Goal: Transaction & Acquisition: Obtain resource

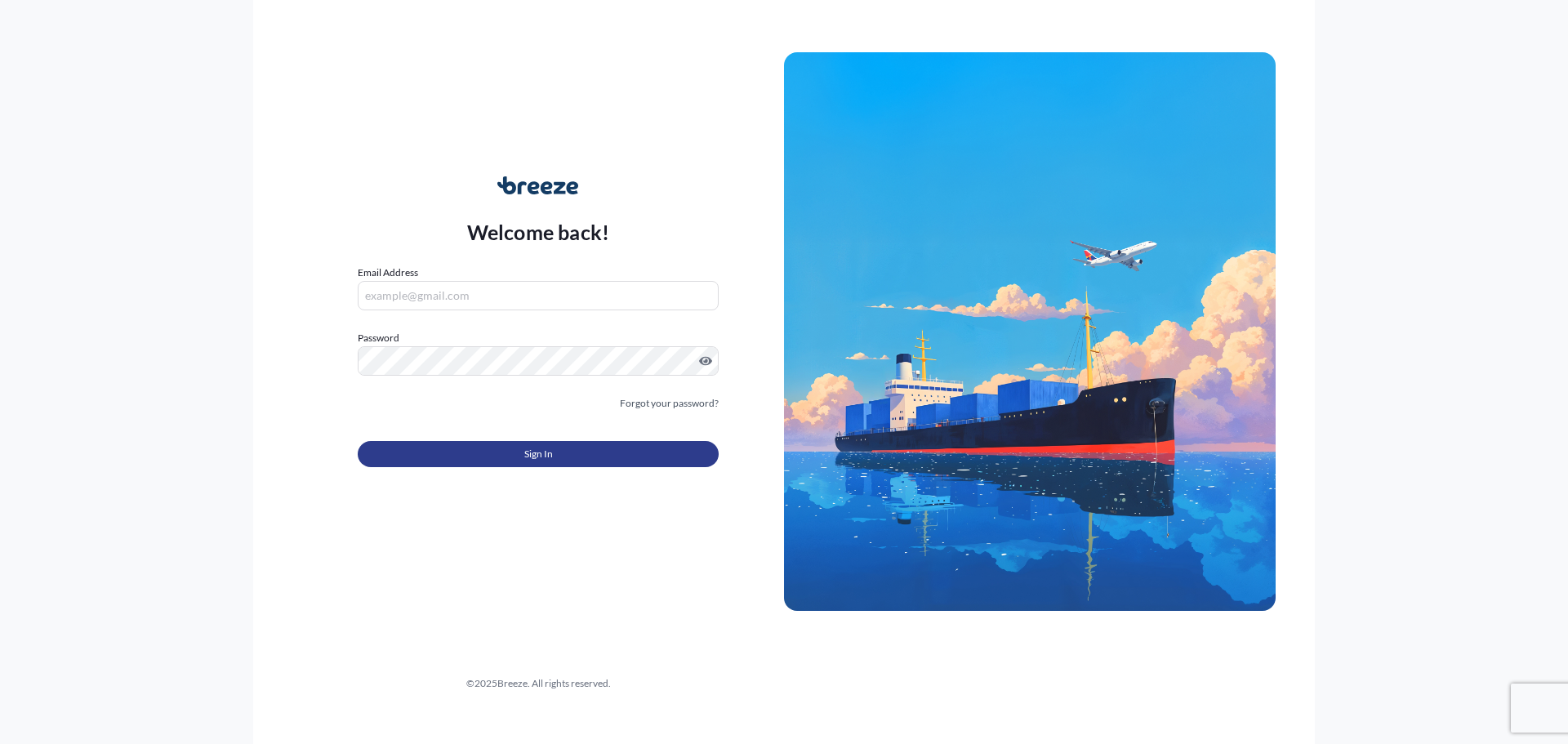
type input "[EMAIL_ADDRESS][DOMAIN_NAME]"
click at [576, 455] on button "Sign In" at bounding box center [538, 454] width 361 height 26
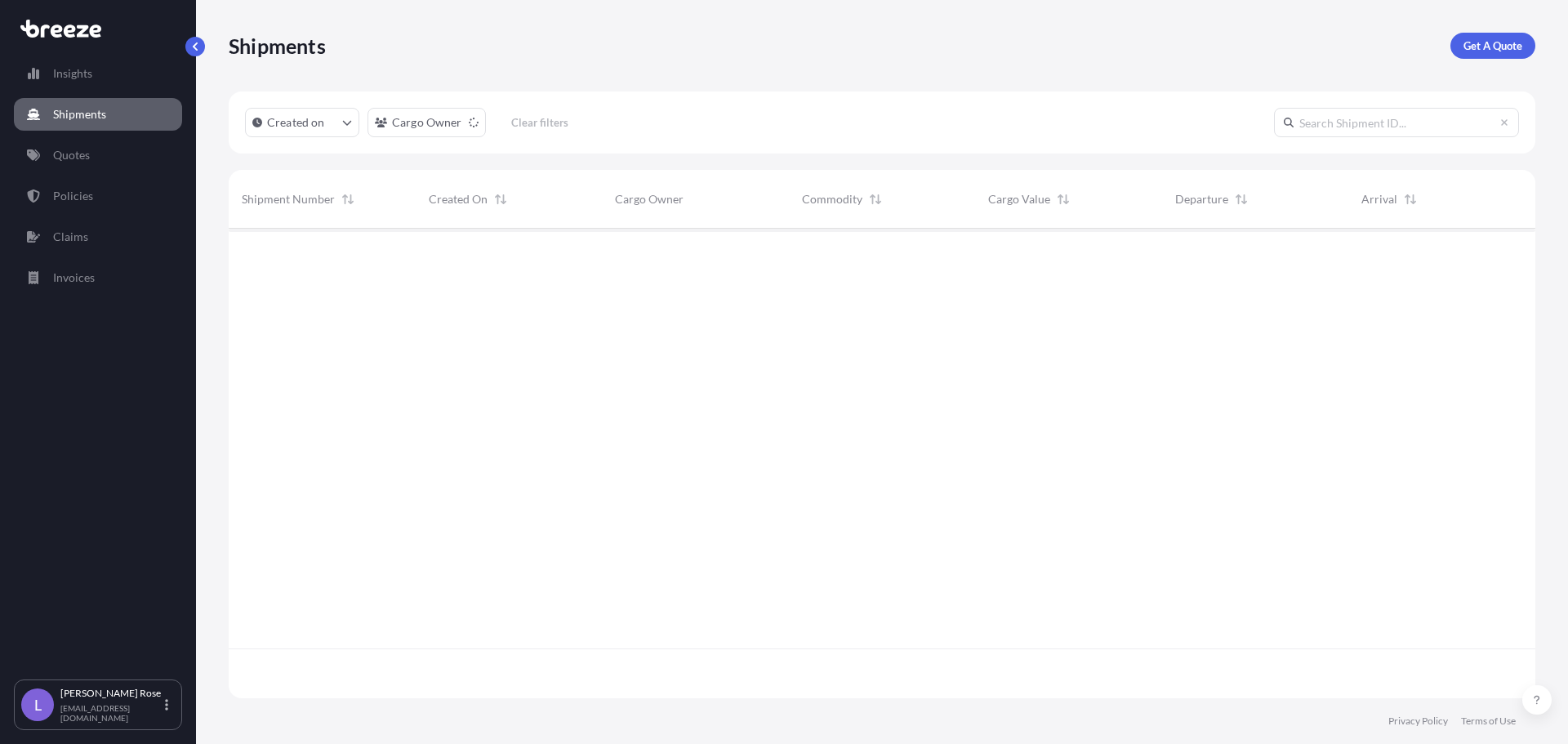
scroll to position [516, 1294]
click at [1513, 47] on p "Get A Quote" at bounding box center [1493, 45] width 59 height 16
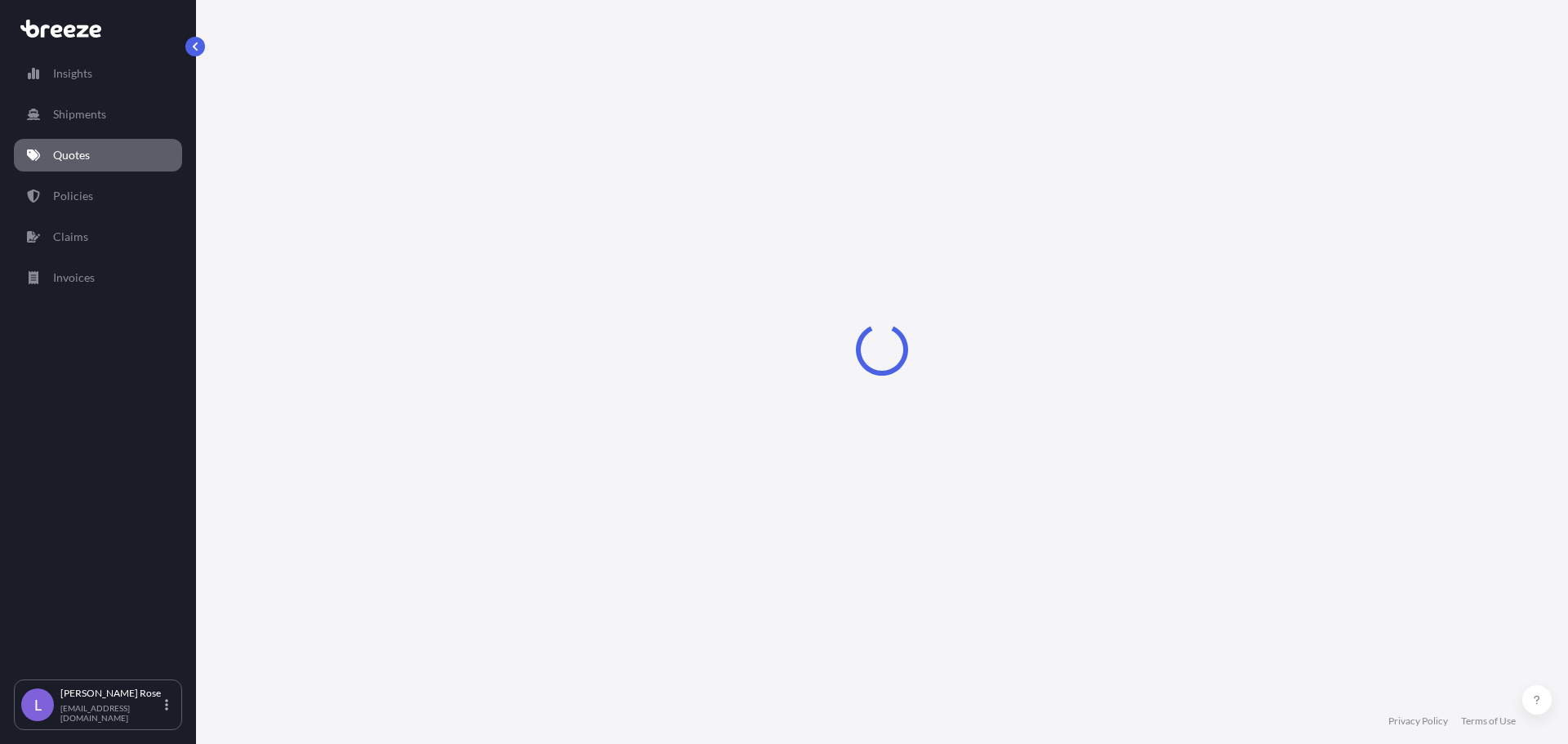
select select "Sea"
select select "1"
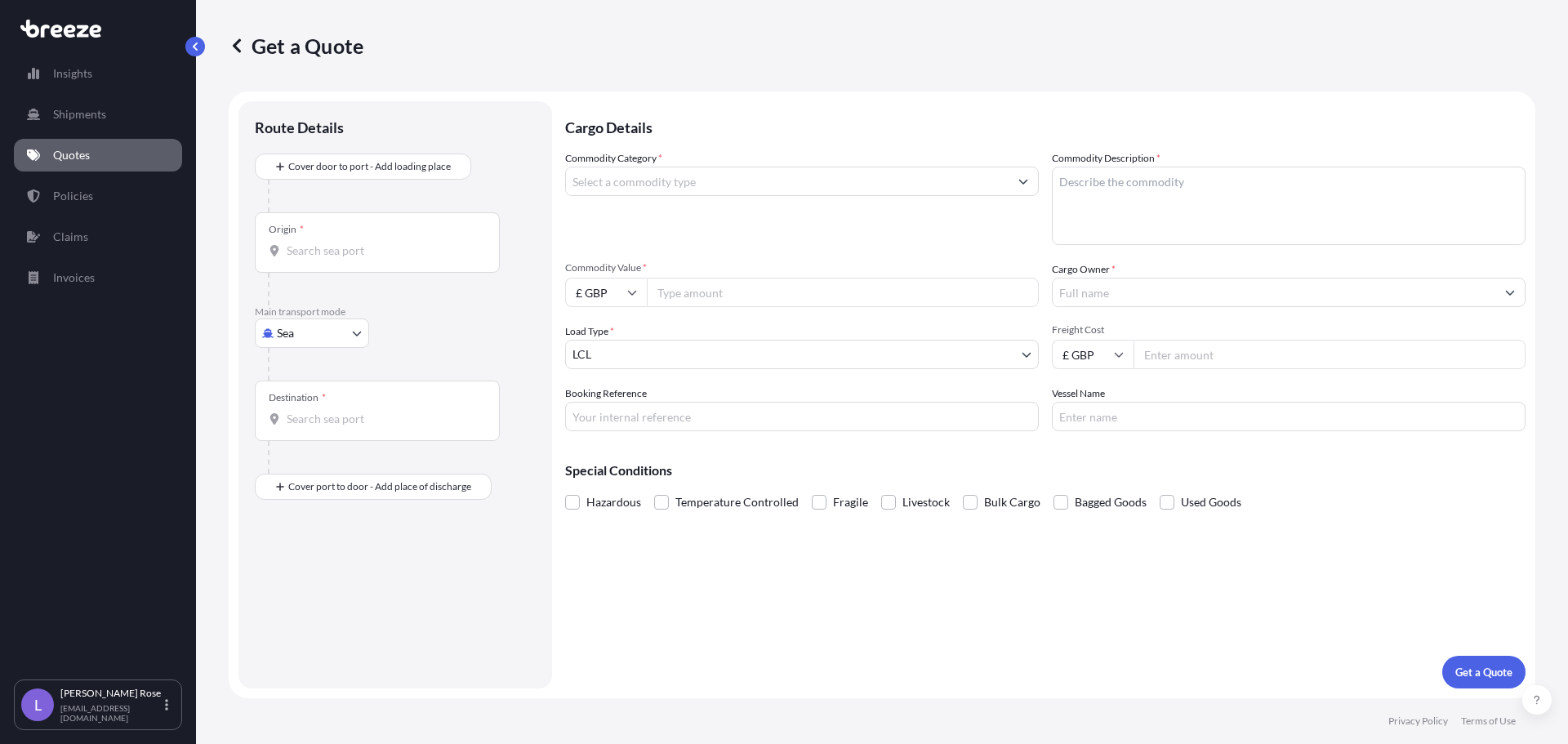
click at [355, 241] on div "Origin *" at bounding box center [377, 242] width 245 height 61
click at [355, 242] on input "Origin *" at bounding box center [383, 250] width 192 height 16
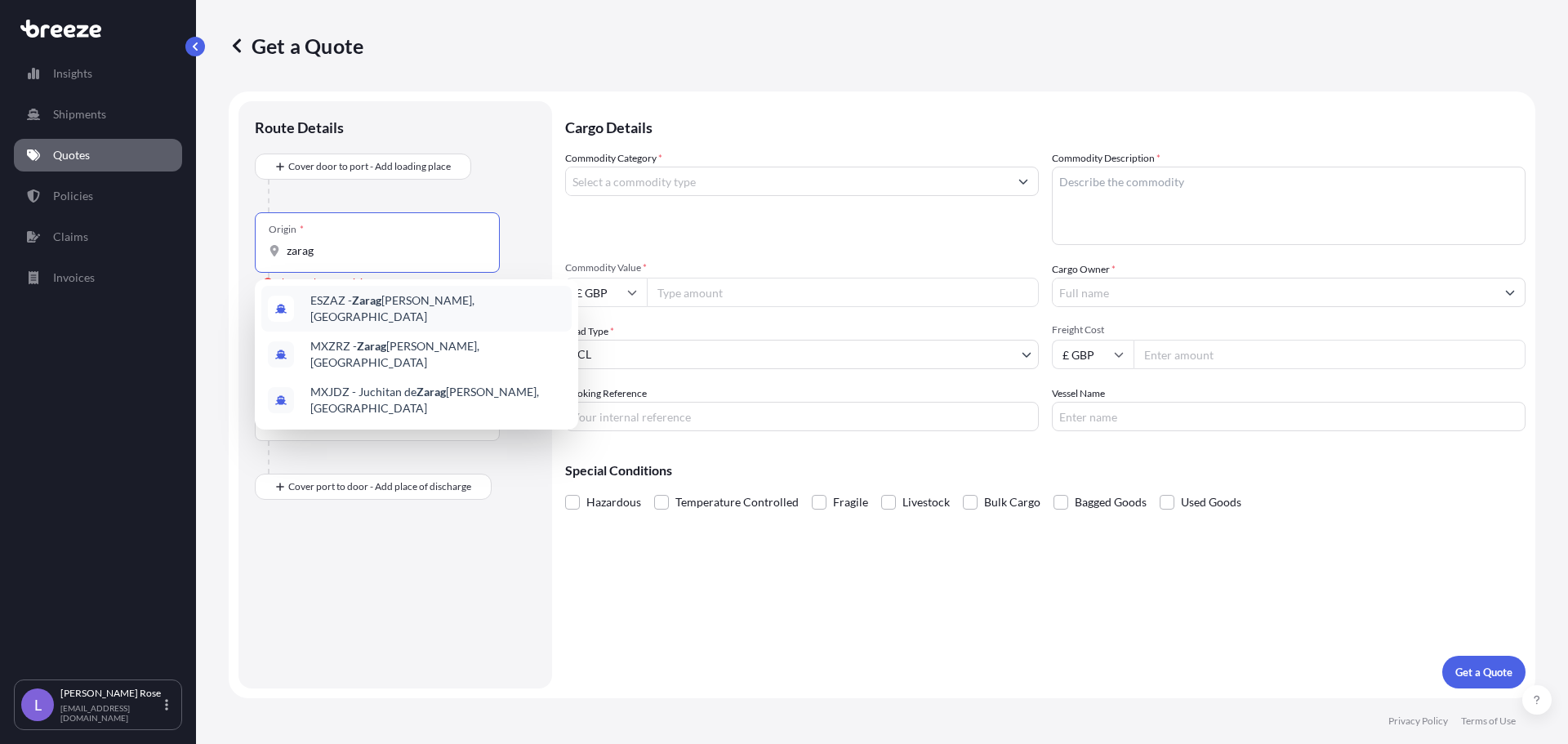
type input "zarag"
click at [211, 301] on div "Get a Quote Route Details Cover door to port - Add loading place Place of loadi…" at bounding box center [882, 349] width 1372 height 699
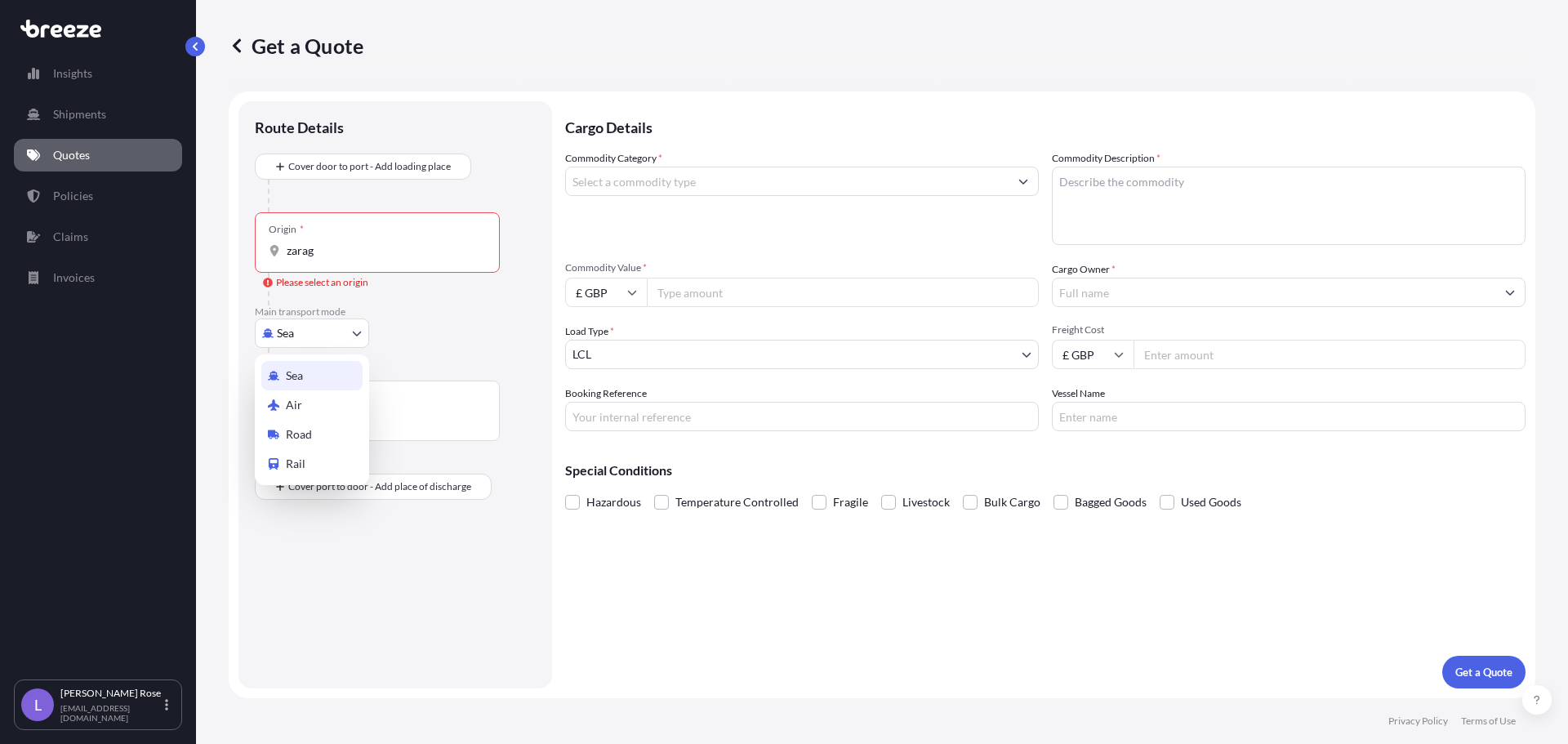
click at [281, 326] on body "5 options available. 3 options available. 0 options available. 3 options availa…" at bounding box center [784, 372] width 1568 height 744
click at [319, 422] on div "Road" at bounding box center [312, 434] width 102 height 29
select select "Road"
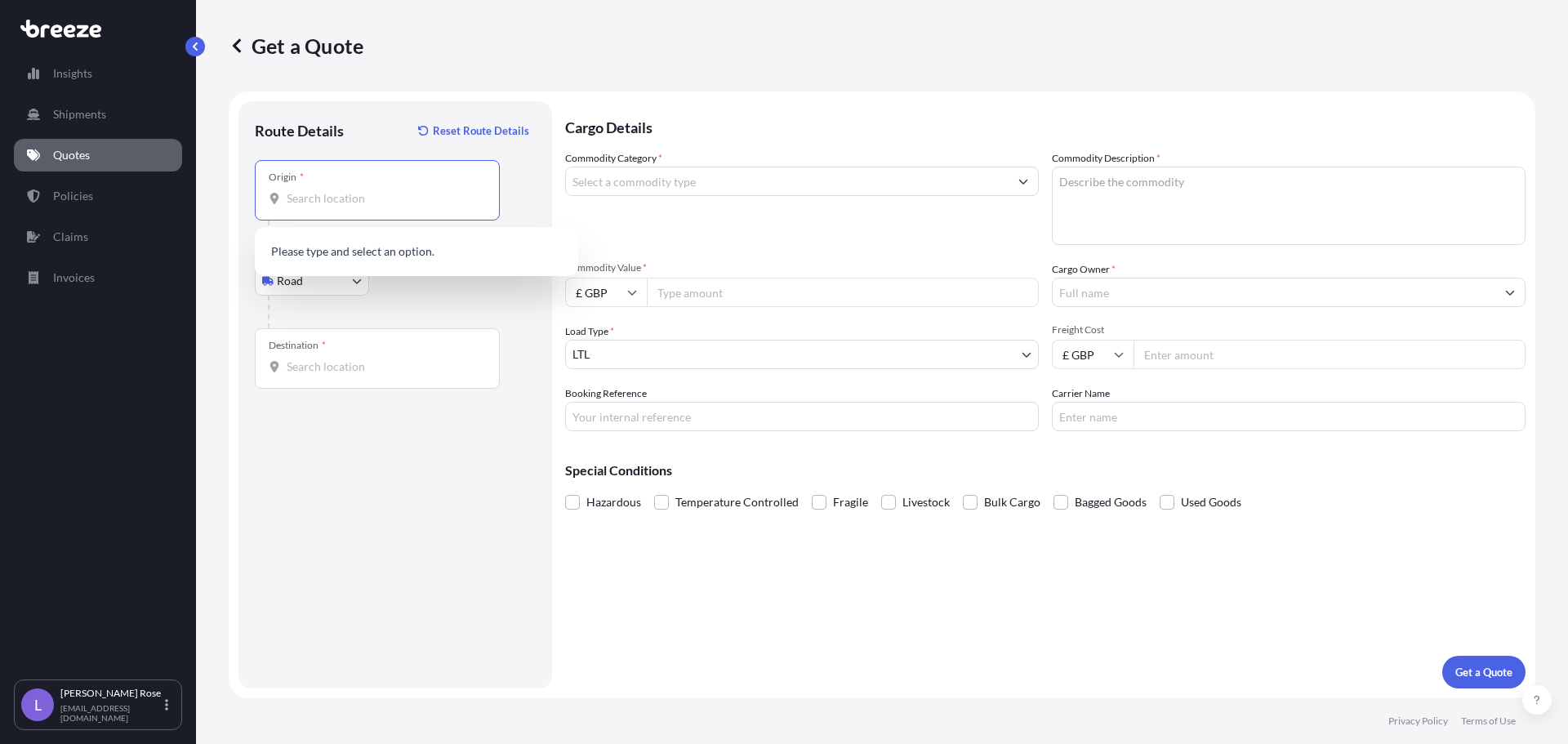
click at [350, 193] on input "Origin *" at bounding box center [383, 199] width 192 height 16
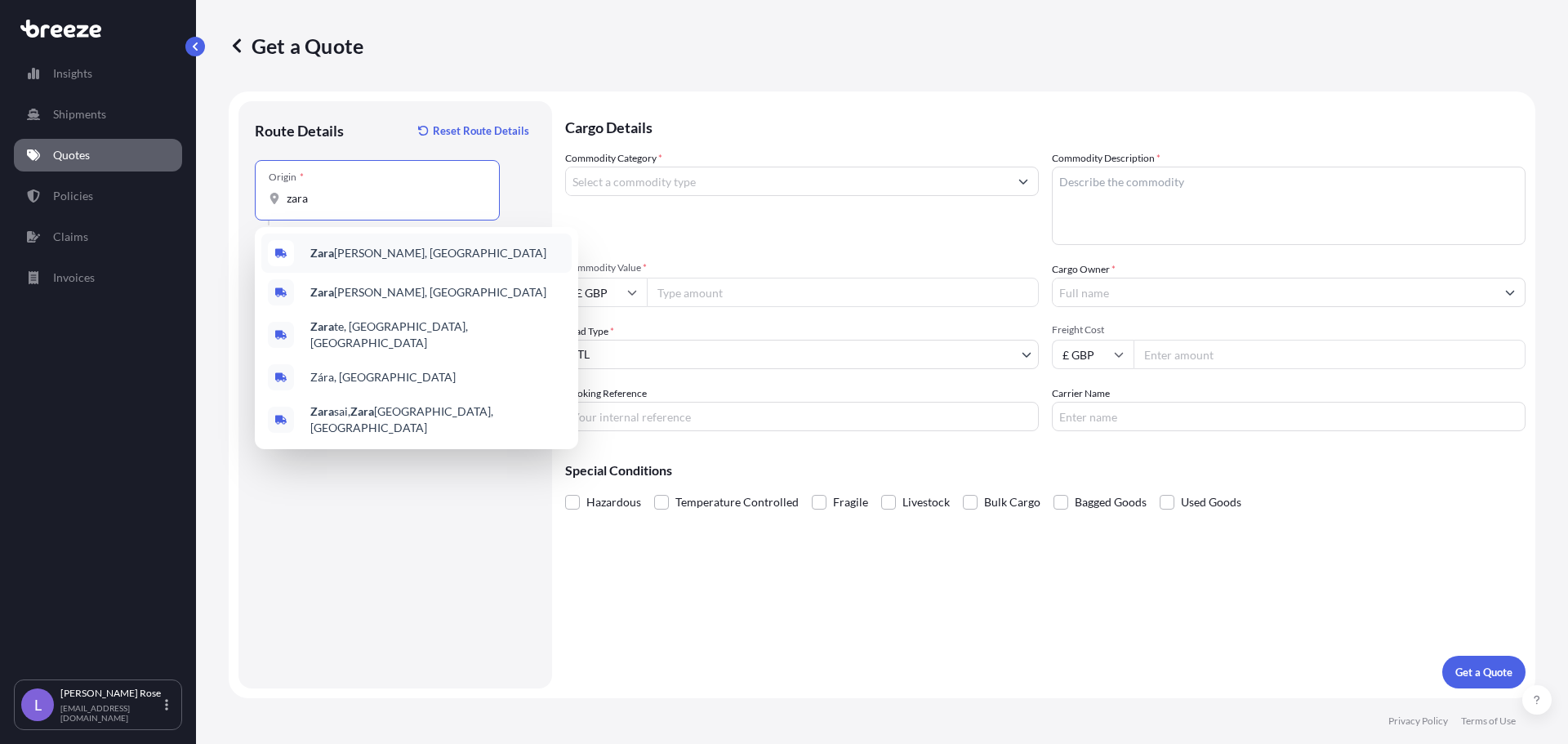
click at [361, 254] on span "Zara [PERSON_NAME], [GEOGRAPHIC_DATA]" at bounding box center [428, 253] width 236 height 16
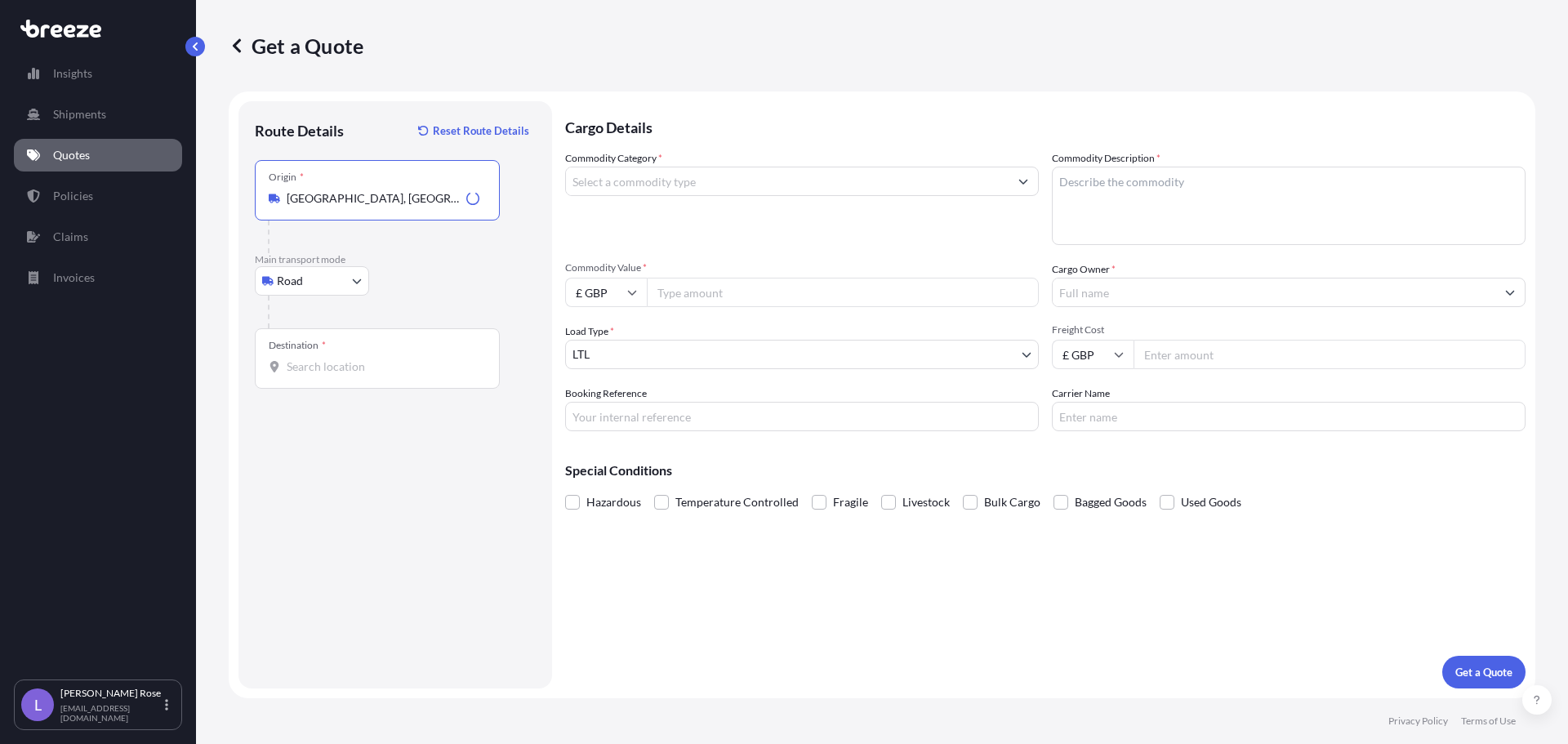
type input "[GEOGRAPHIC_DATA], [GEOGRAPHIC_DATA]"
click at [332, 354] on div "Destination *" at bounding box center [377, 359] width 245 height 61
click at [332, 358] on input "Destination *" at bounding box center [383, 366] width 192 height 16
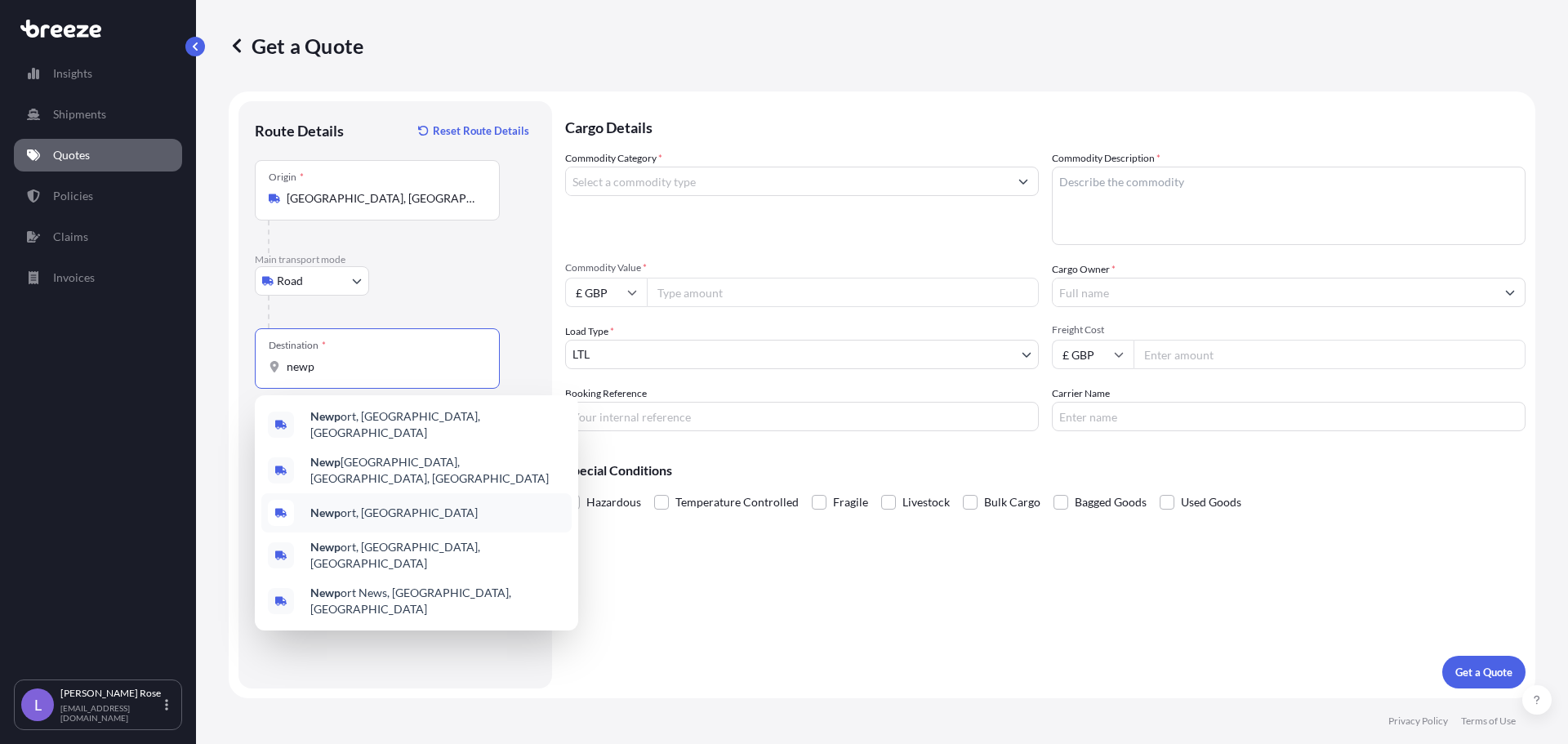
click at [382, 494] on div "Newp ort, [GEOGRAPHIC_DATA]" at bounding box center [416, 513] width 310 height 39
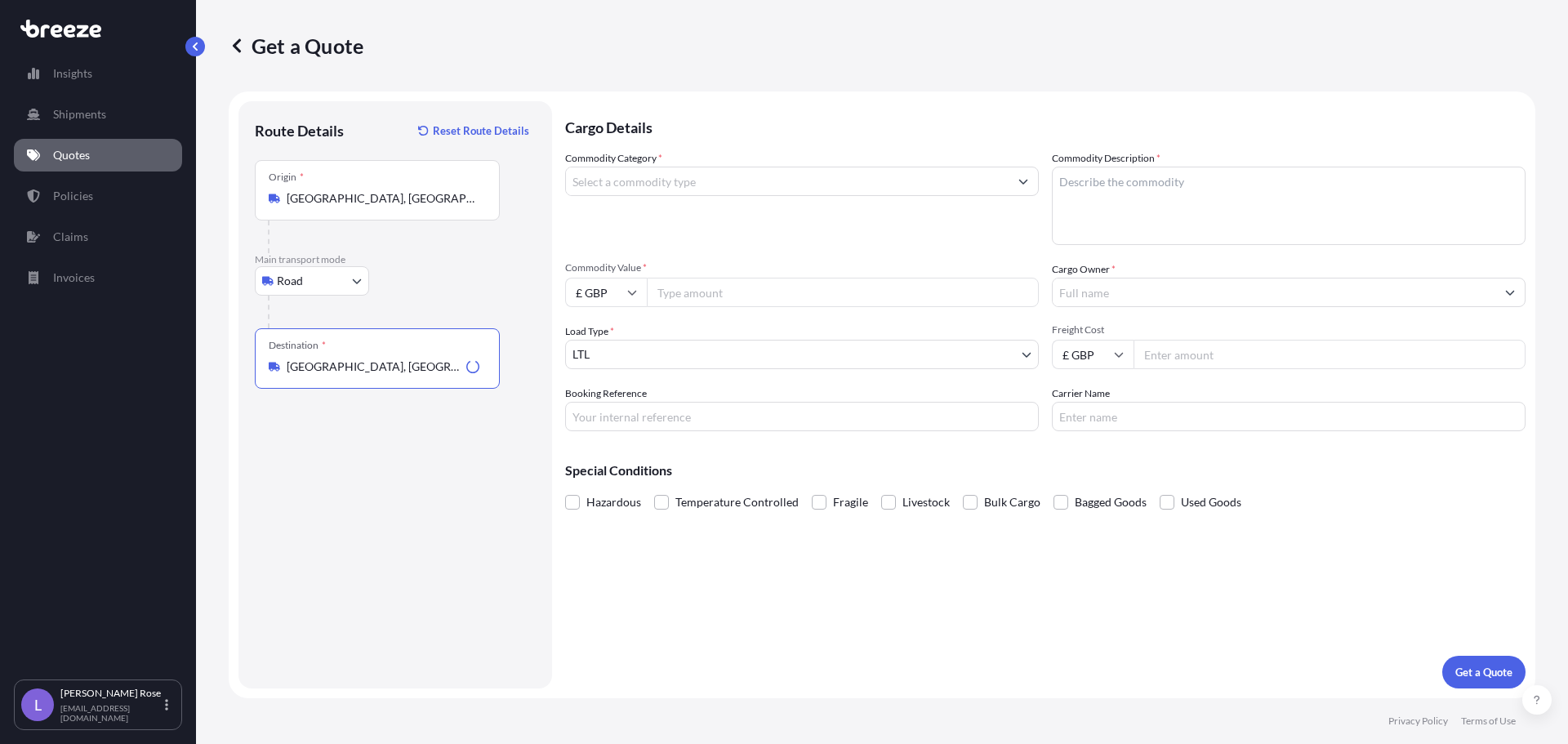
type input "[GEOGRAPHIC_DATA], [GEOGRAPHIC_DATA]"
click at [623, 190] on input "Commodity Category *" at bounding box center [787, 181] width 443 height 29
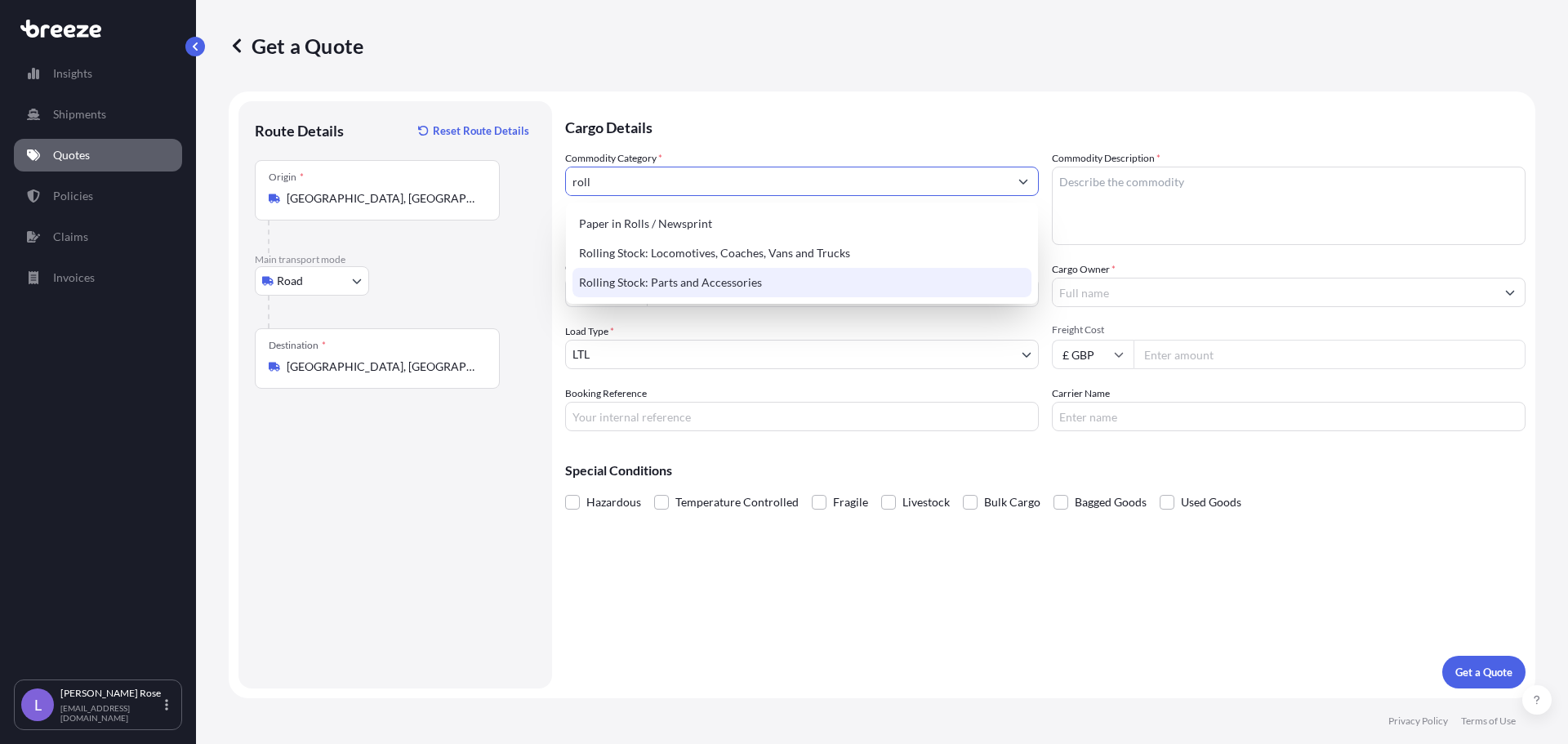
click at [671, 281] on div "Rolling Stock: Parts and Accessories" at bounding box center [802, 282] width 459 height 29
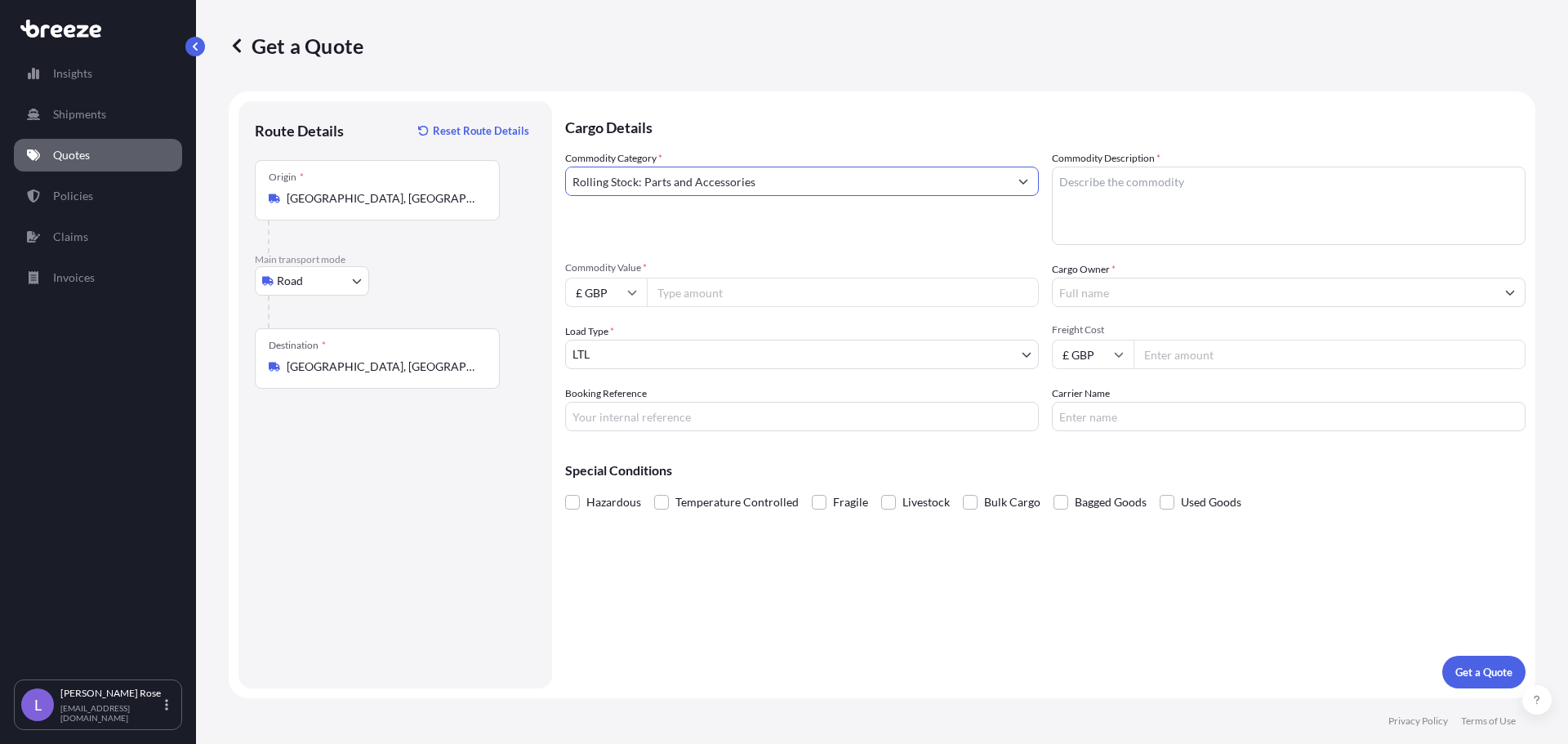
type input "Rolling Stock: Parts and Accessories"
click at [1111, 211] on textarea "Commodity Description *" at bounding box center [1289, 206] width 474 height 78
type textarea "Rolling Stock - 8607998000"
click at [635, 287] on input "£ GBP" at bounding box center [606, 292] width 82 height 29
click at [604, 339] on div "€ EUR" at bounding box center [606, 337] width 69 height 31
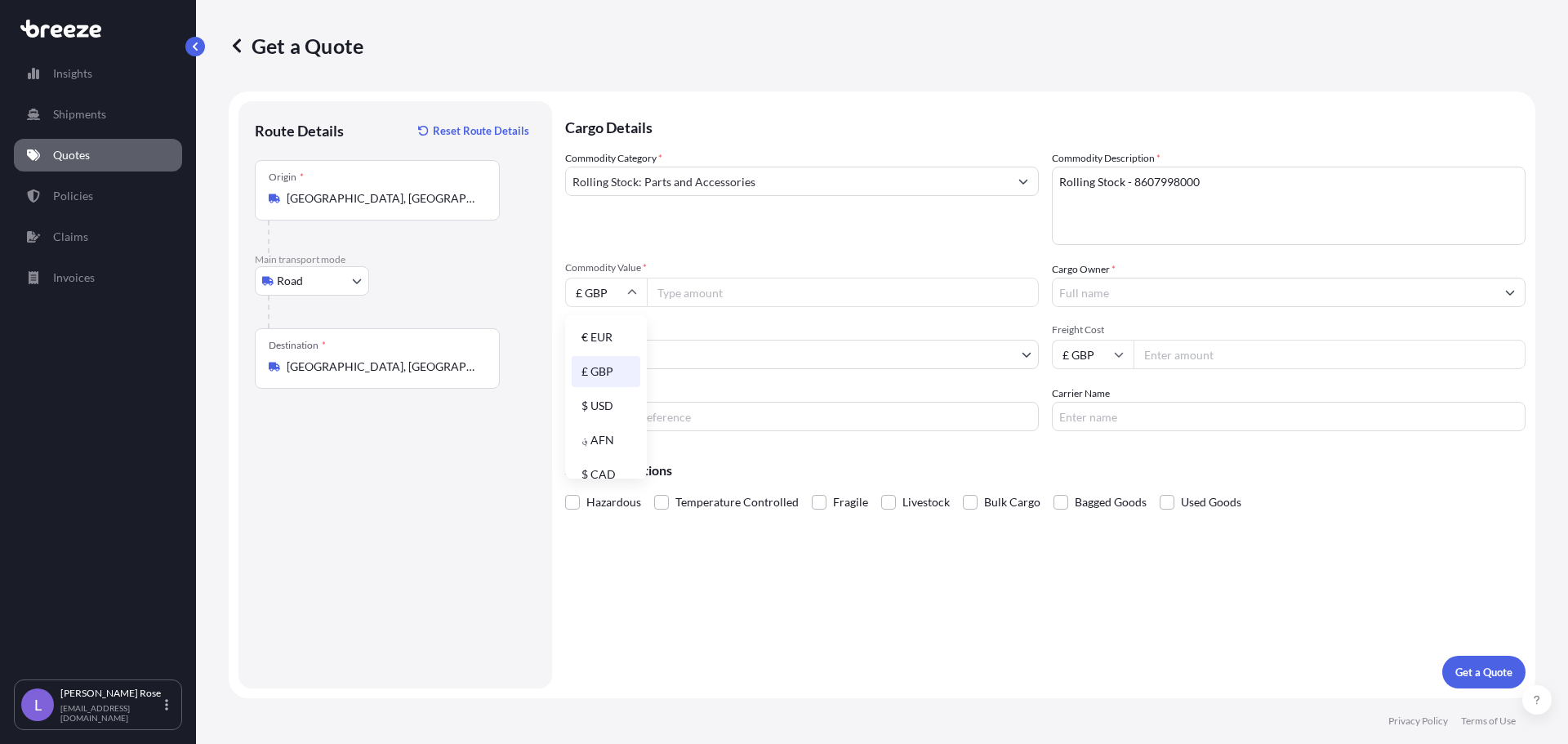
type input "€ EUR"
click at [706, 294] on input "Commodity Value *" at bounding box center [843, 292] width 392 height 29
type input "3589.88"
click at [1099, 292] on input "Cargo Owner *" at bounding box center [1274, 292] width 443 height 29
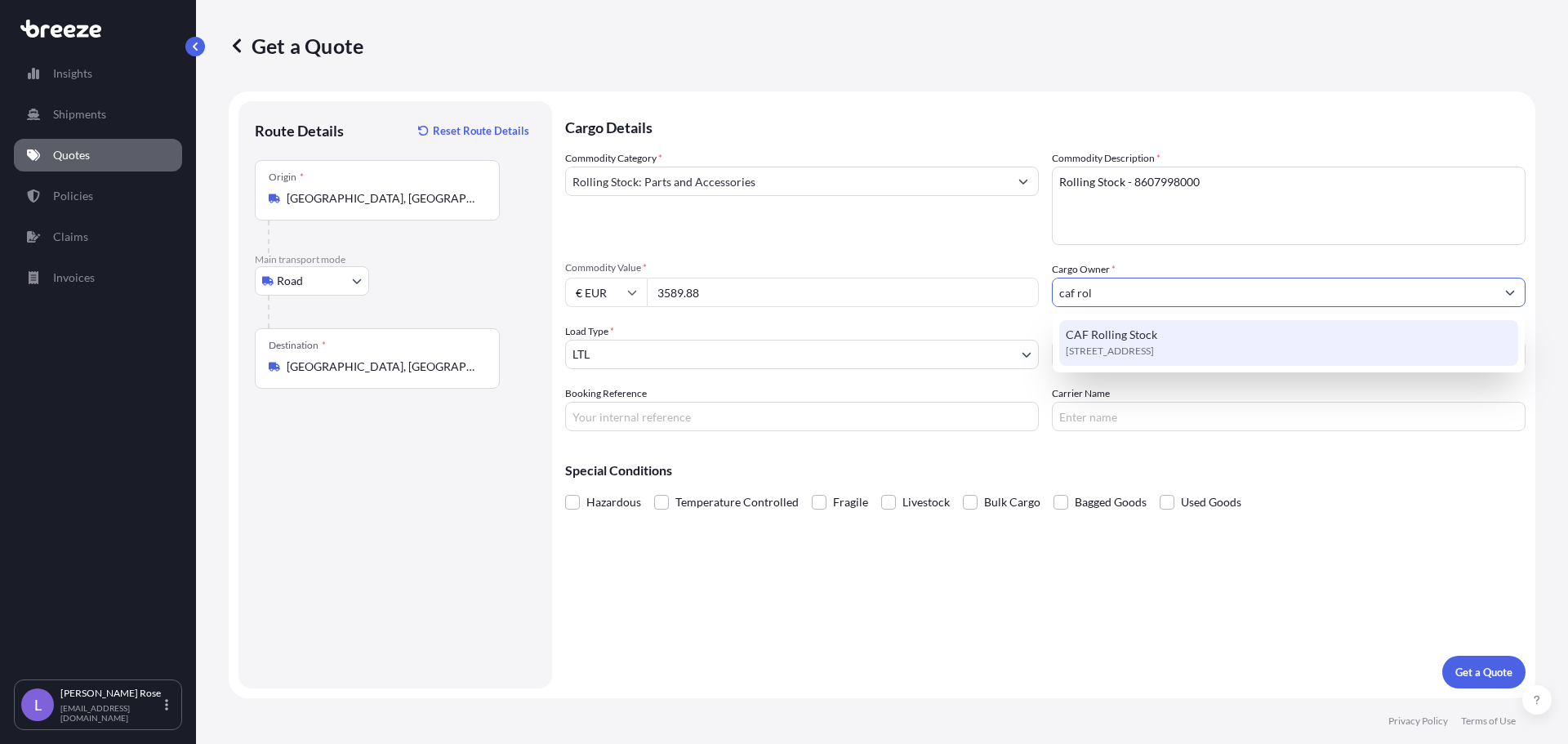
click at [1131, 342] on span "CAF Rolling Stock" at bounding box center [1111, 335] width 92 height 16
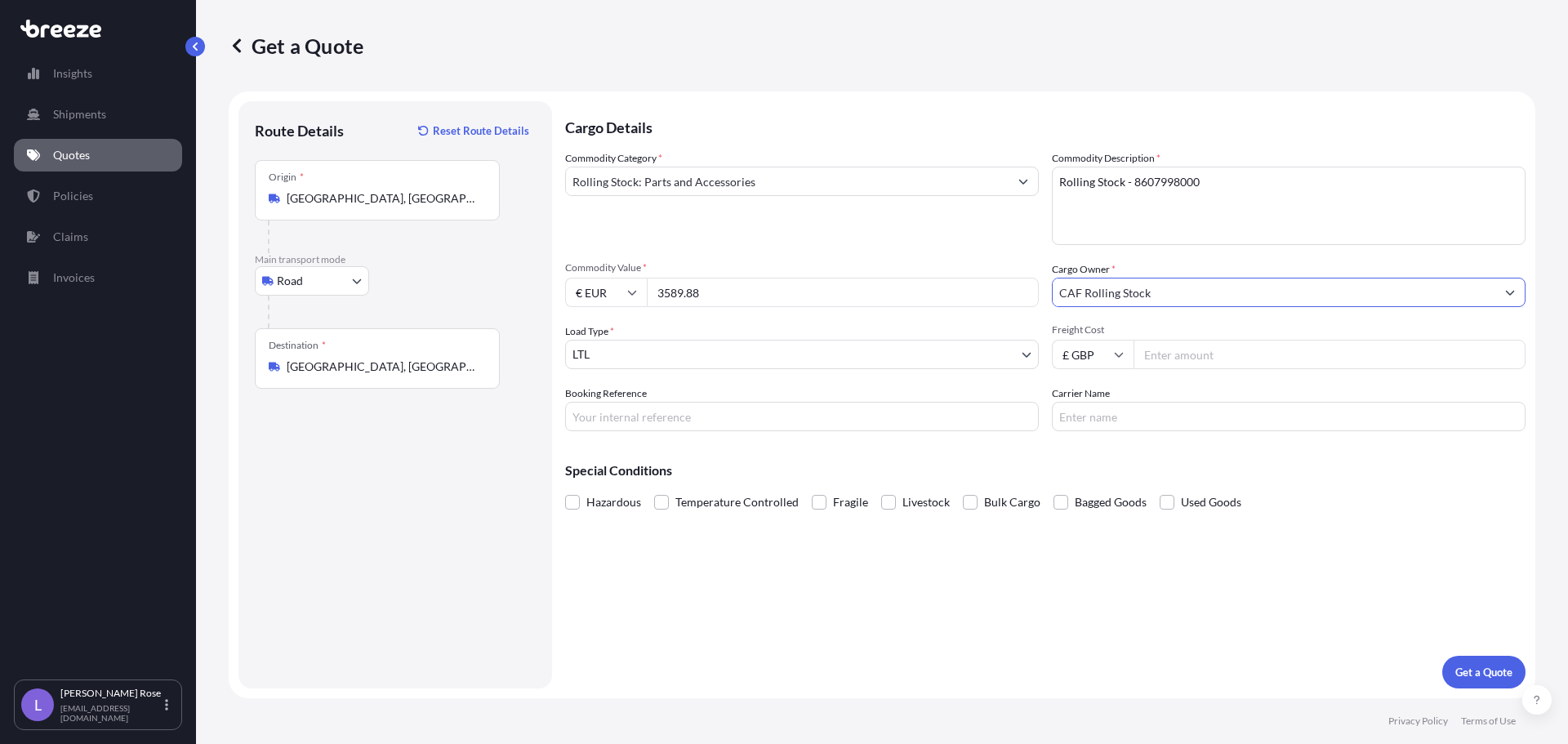
type input "CAF Rolling Stock"
click at [1174, 348] on input "Freight Cost" at bounding box center [1330, 354] width 392 height 29
click at [1183, 358] on input "Freight Cost" at bounding box center [1330, 354] width 392 height 29
click at [1179, 359] on input "Freight Cost" at bounding box center [1330, 354] width 392 height 29
type input "1905.50"
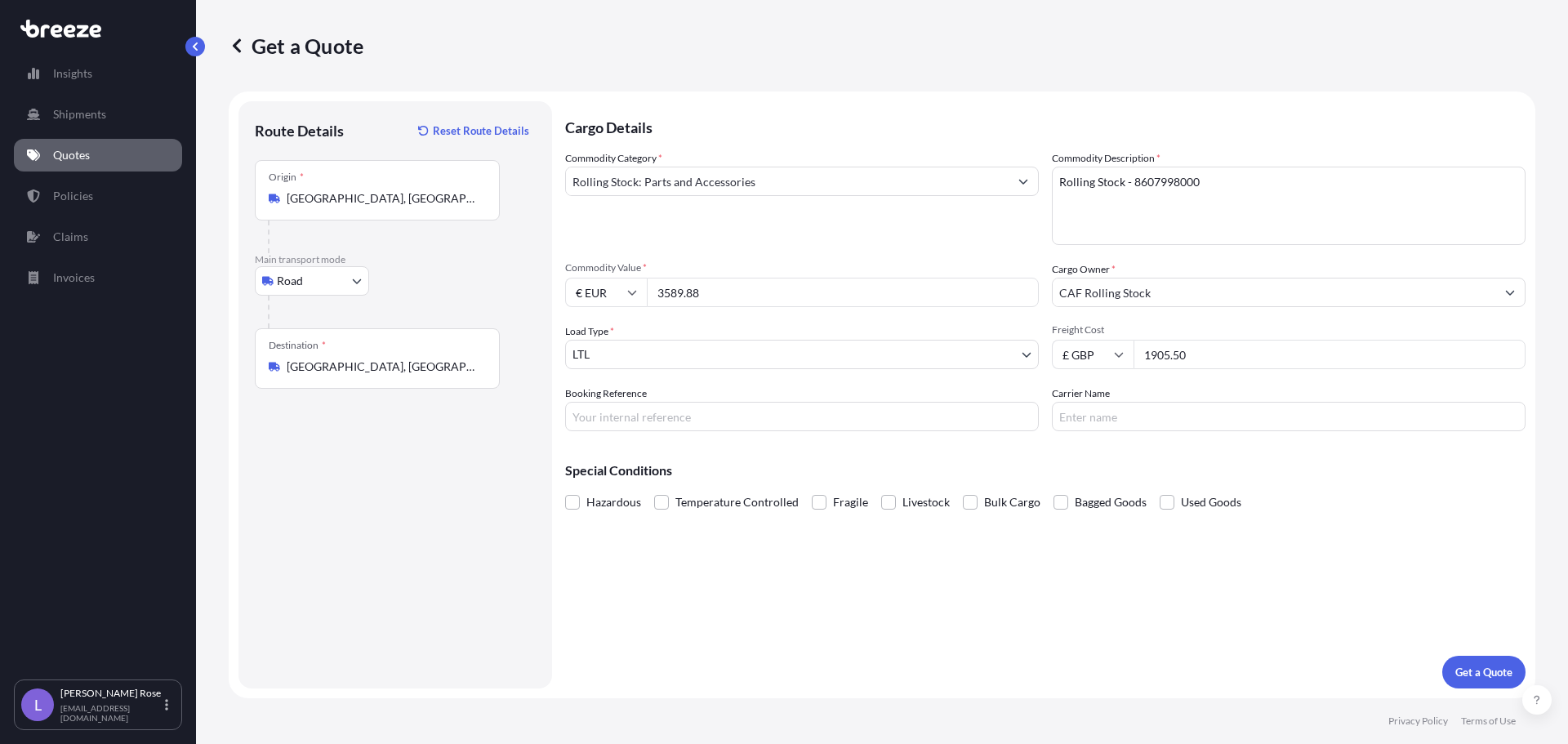
click at [1148, 405] on input "Carrier Name" at bounding box center [1289, 416] width 474 height 29
type input "Trans Europe"
click at [816, 422] on input "Booking Reference" at bounding box center [802, 416] width 474 height 29
type input "HI85324"
click at [1499, 664] on p "Get a Quote" at bounding box center [1484, 672] width 57 height 16
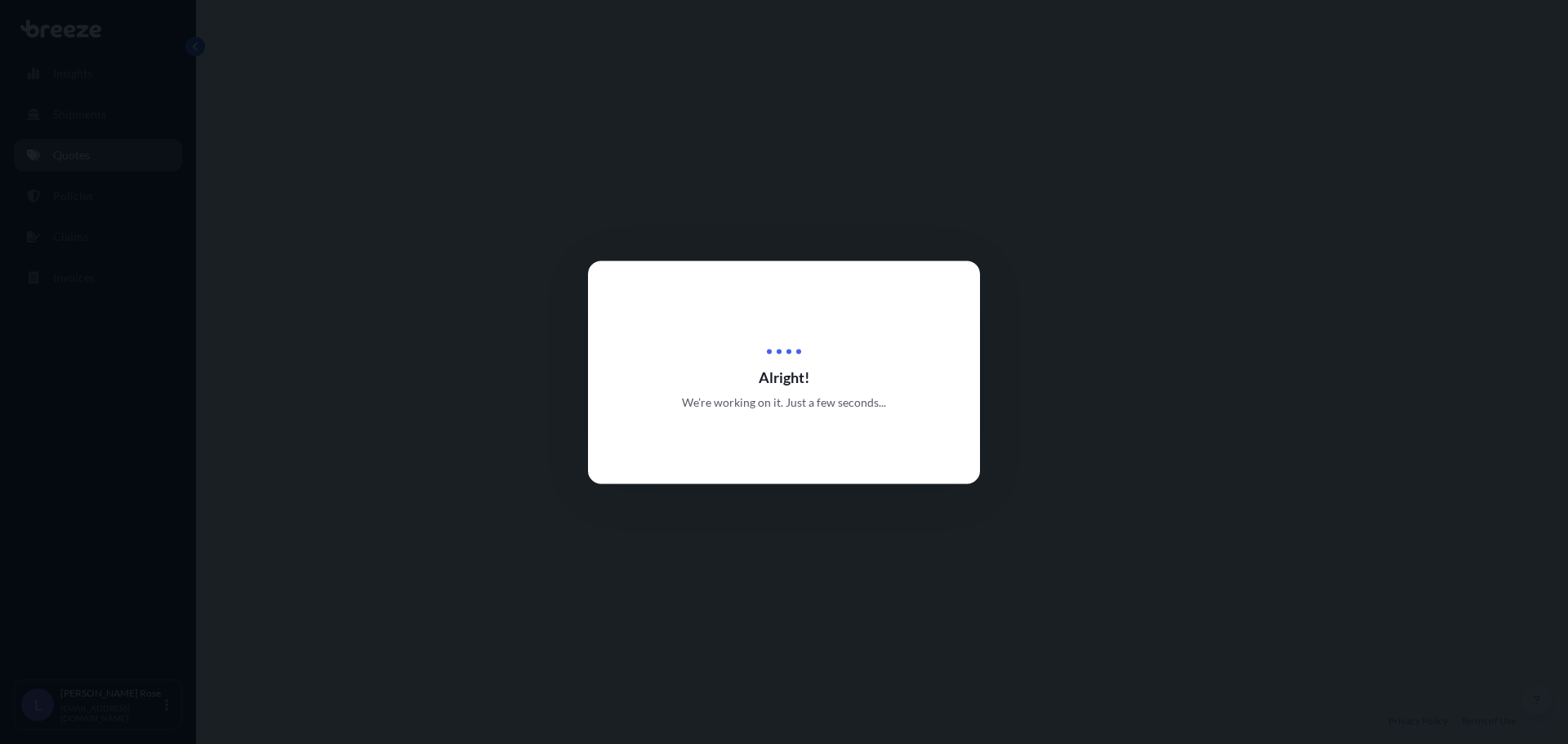
select select "Road"
select select "1"
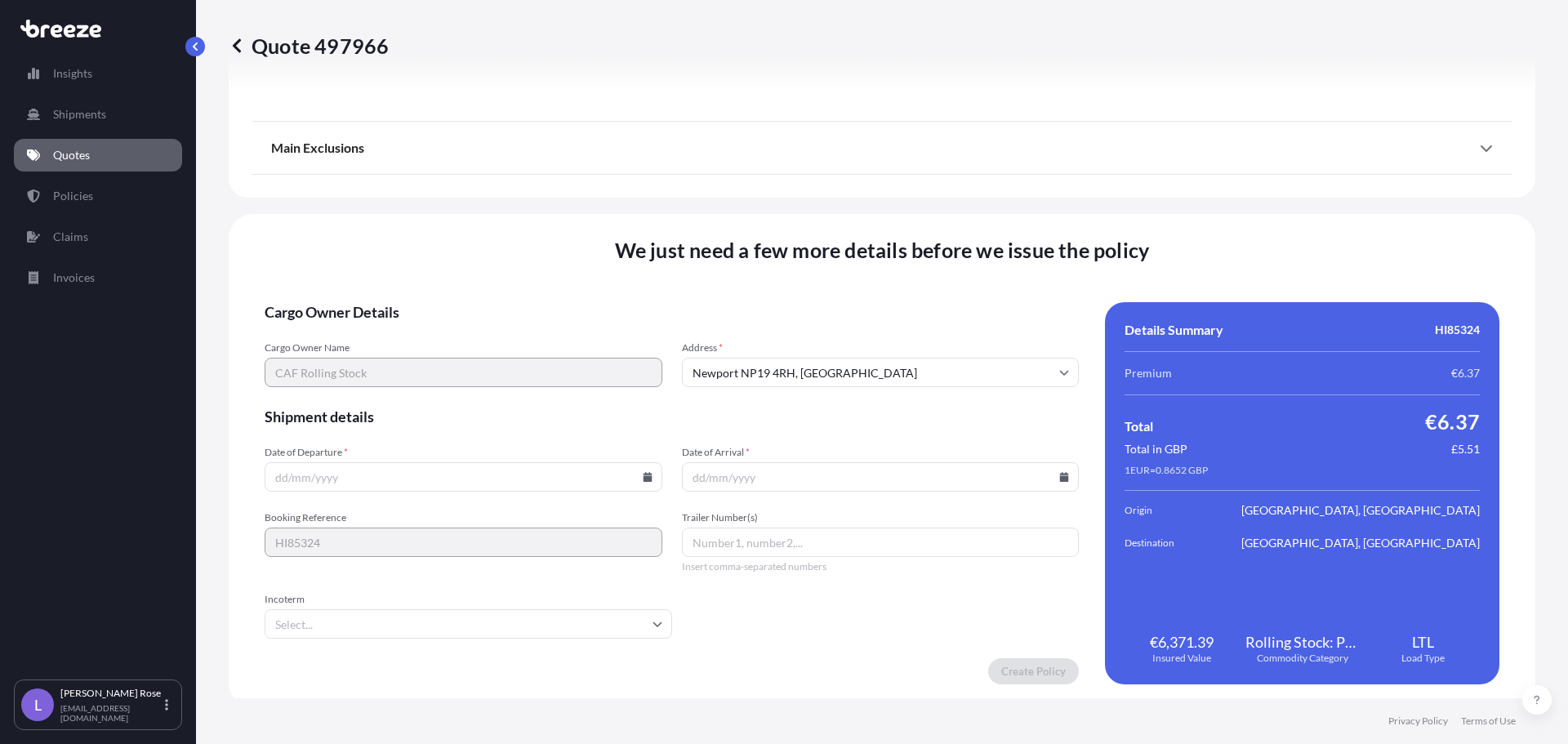
scroll to position [1849, 0]
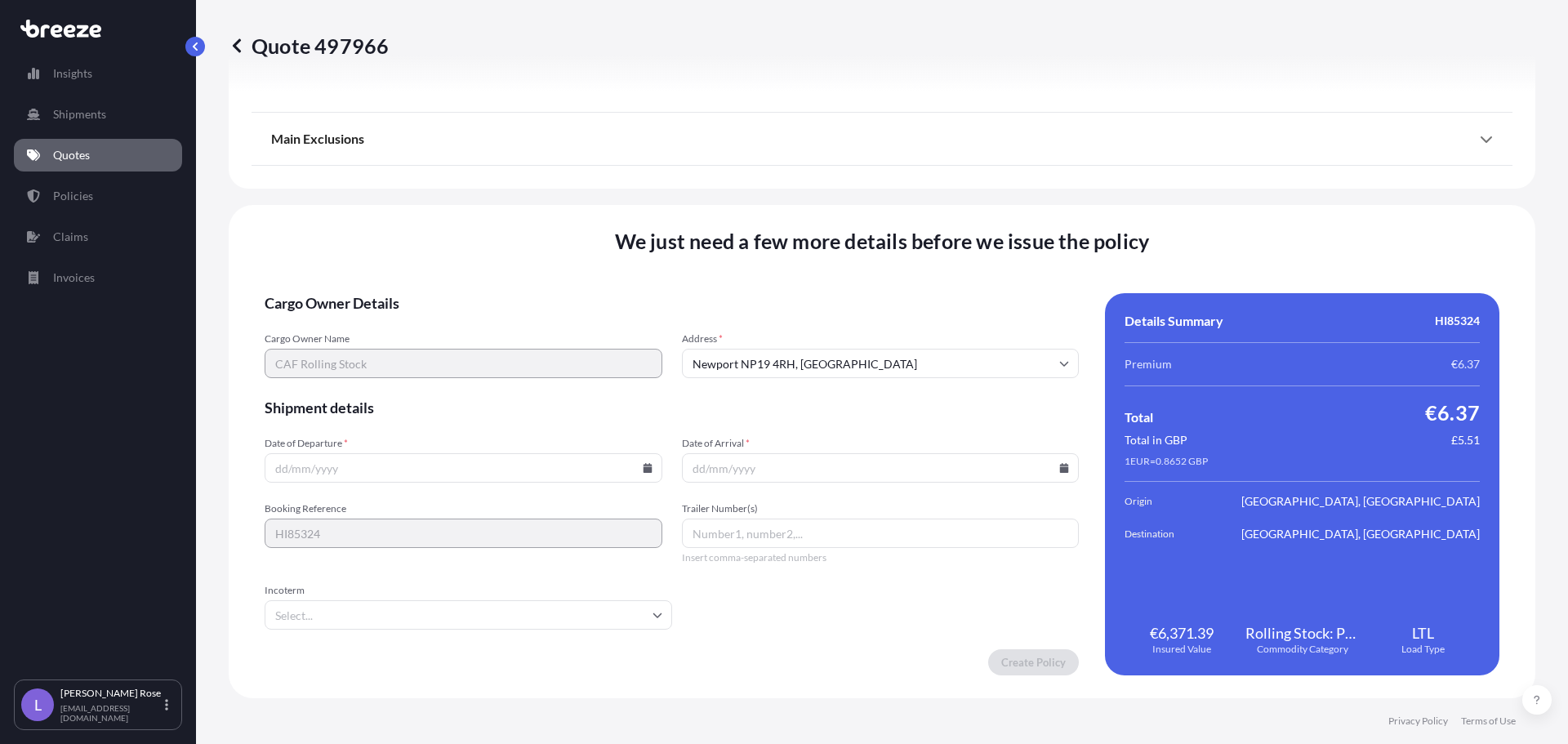
click at [673, 618] on form "Cargo Owner Details Cargo Owner Name CAF Rolling Stock Address * [GEOGRAPHIC_DA…" at bounding box center [672, 484] width 814 height 382
click at [653, 615] on icon at bounding box center [657, 615] width 10 height 10
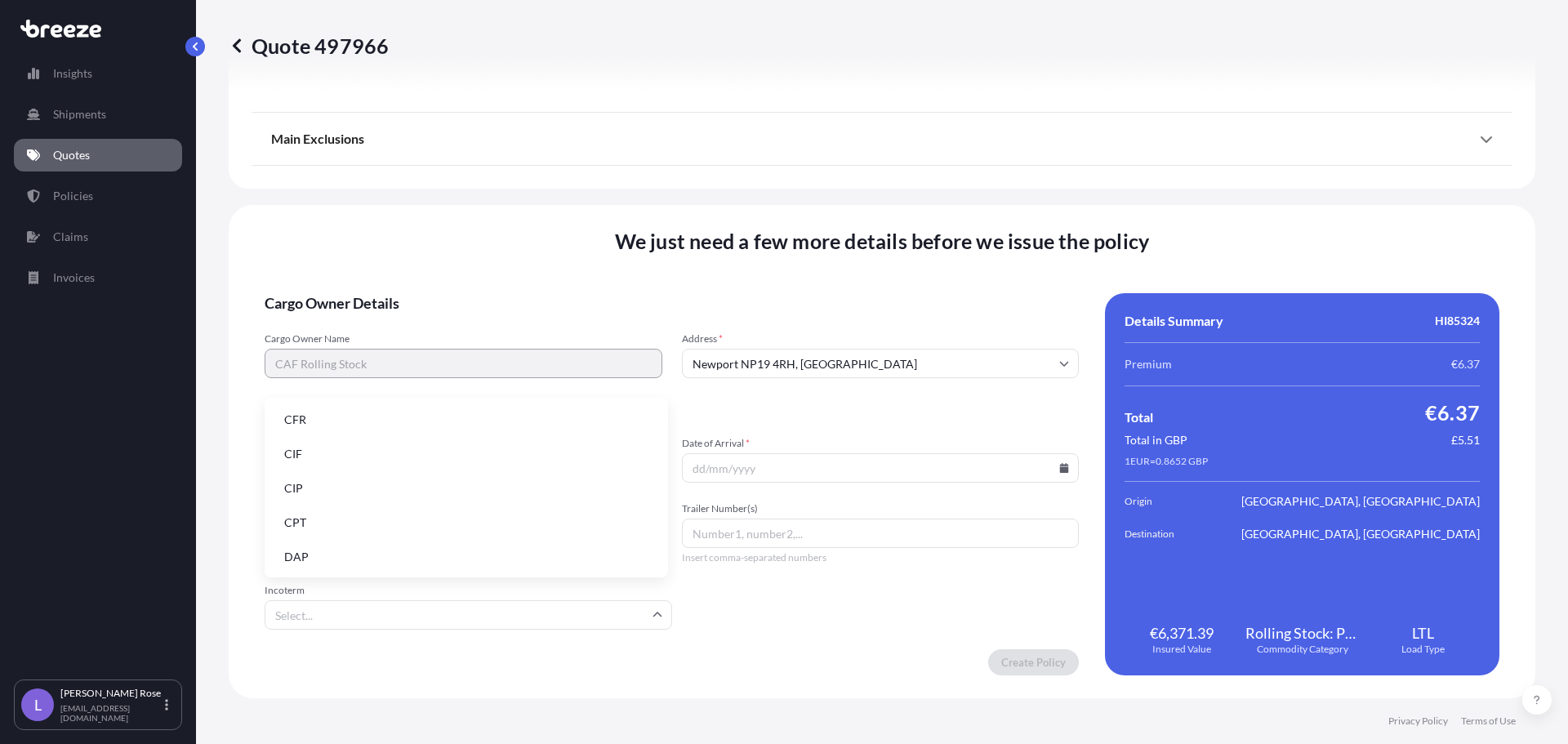
scroll to position [163, 0]
click at [360, 488] on li "EXW" at bounding box center [466, 496] width 390 height 31
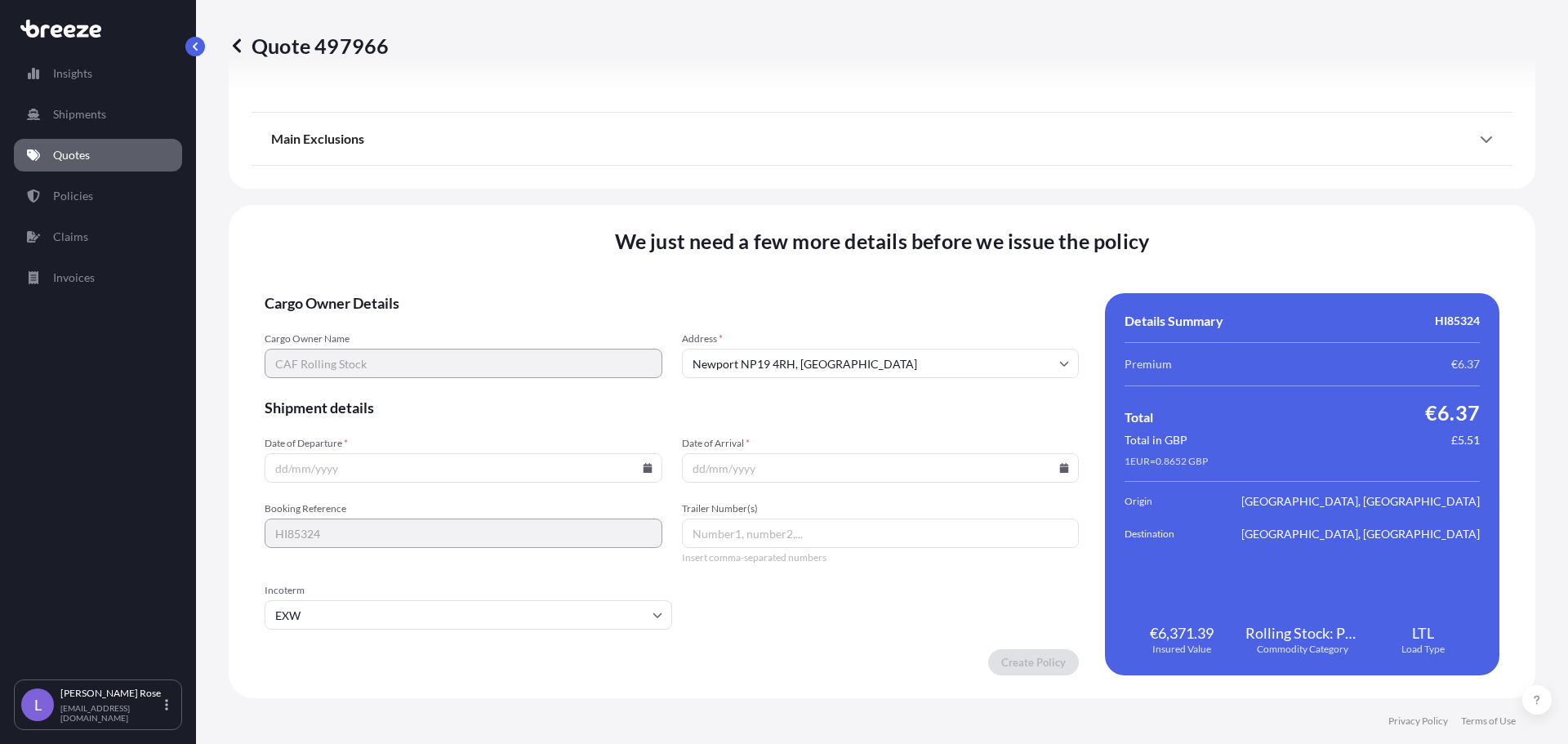
click at [643, 466] on icon at bounding box center [648, 468] width 9 height 10
click at [339, 261] on button "1" at bounding box center [347, 260] width 26 height 26
type input "[DATE]"
click at [1057, 462] on input "Date of Arrival *" at bounding box center [881, 468] width 397 height 29
click at [1059, 467] on icon at bounding box center [1064, 468] width 10 height 10
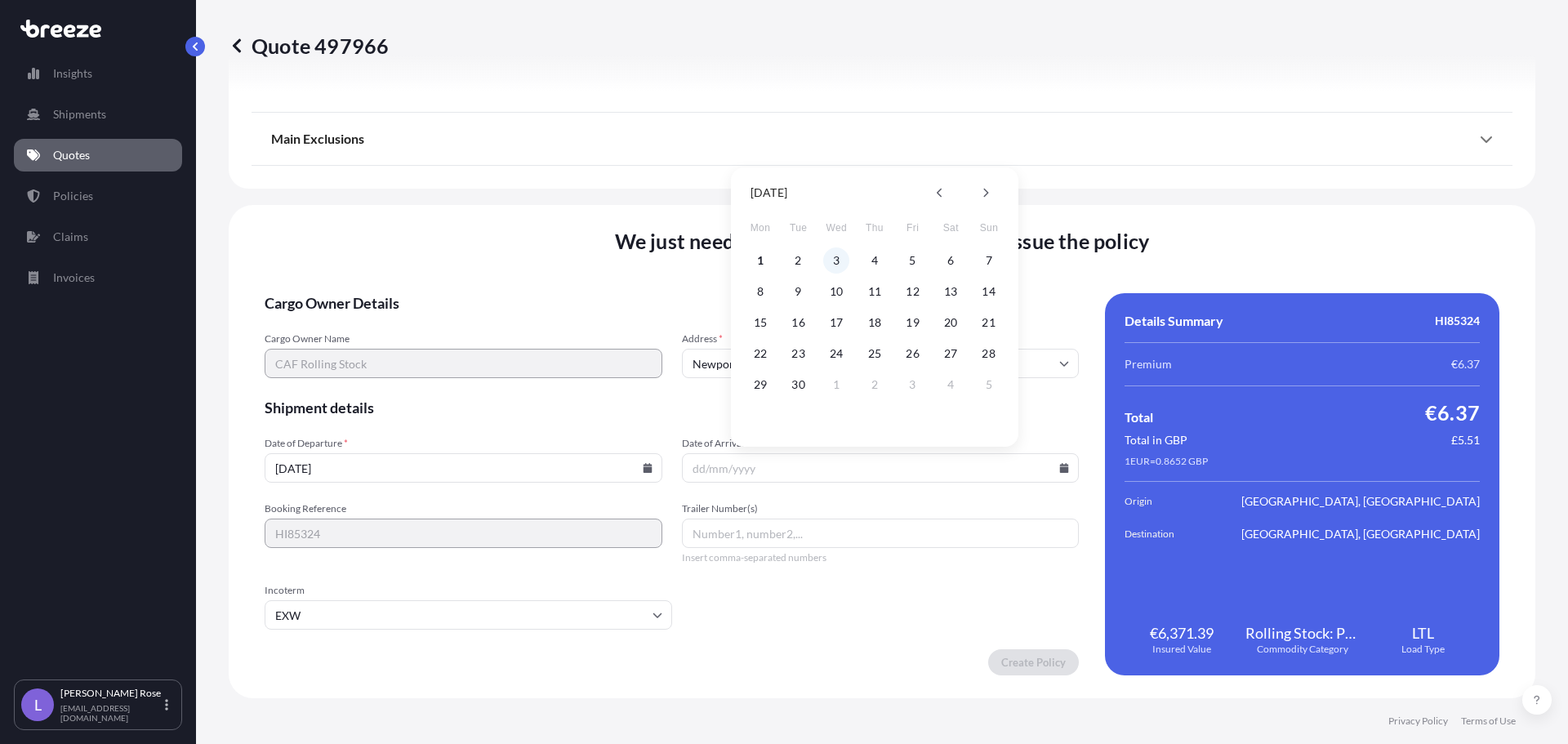
click at [836, 267] on button "3" at bounding box center [836, 260] width 26 height 26
type input "[DATE]"
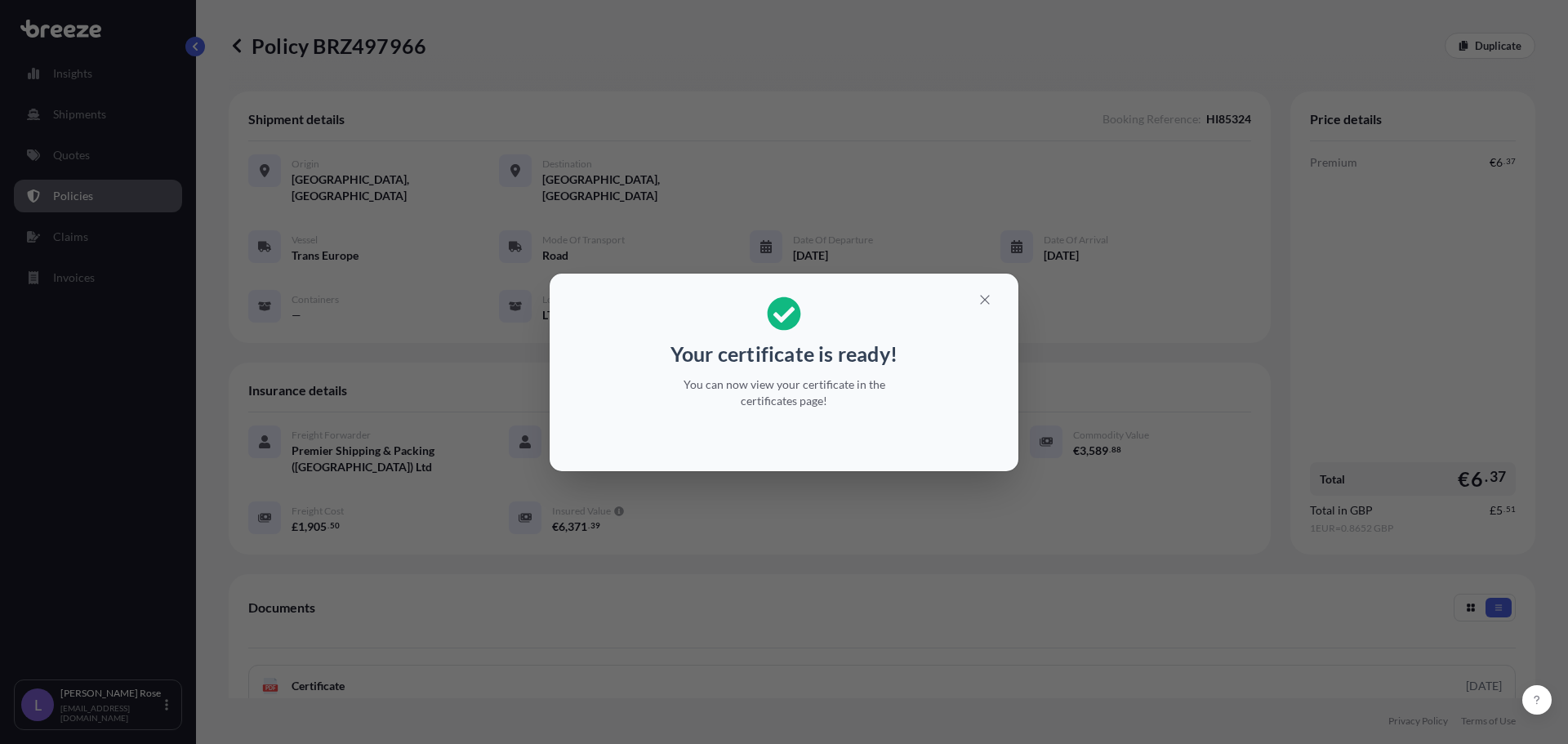
click at [924, 533] on div "Your certificate is ready! You can now view your certificate in the certificate…" at bounding box center [784, 372] width 1568 height 744
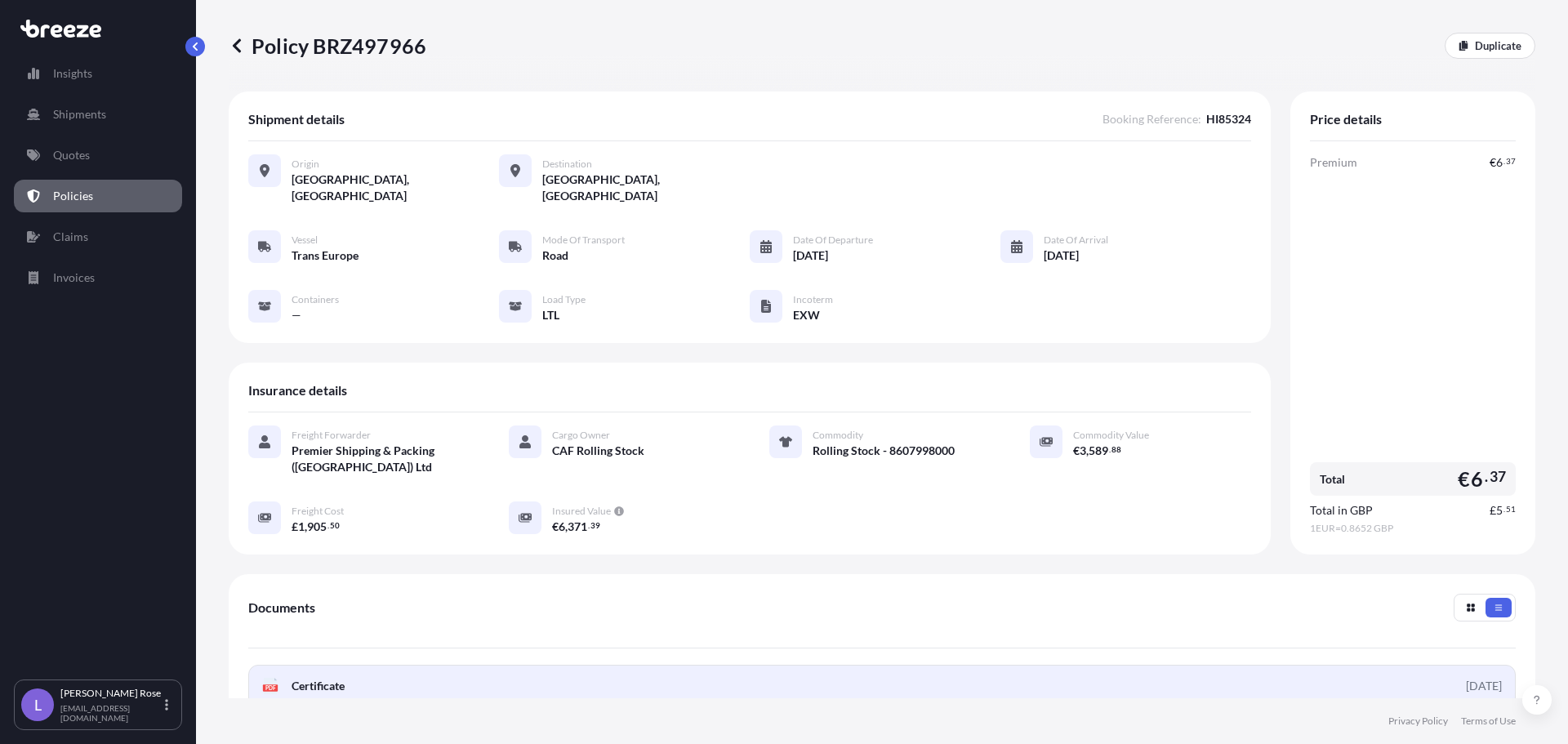
click at [878, 665] on link "PDF Certificate [DATE]" at bounding box center [882, 686] width 1268 height 43
